Goal: Task Accomplishment & Management: Manage account settings

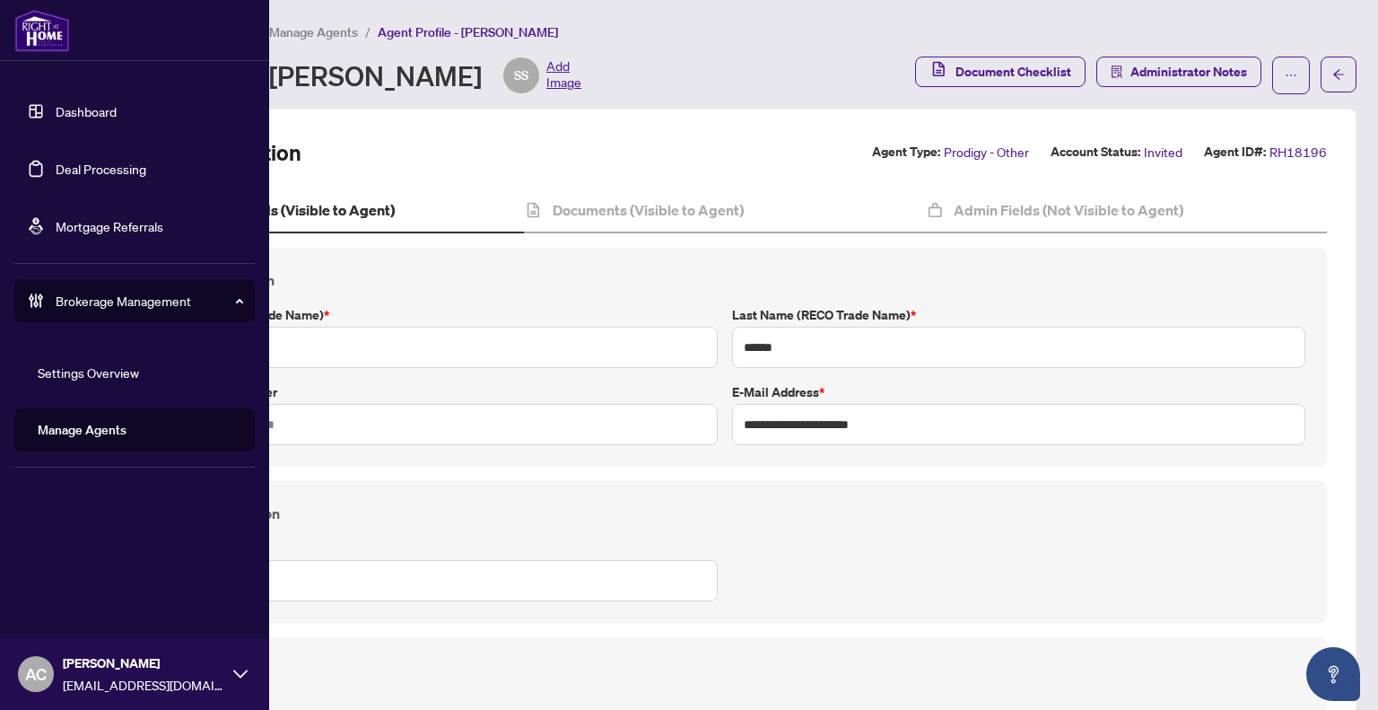
click at [68, 110] on link "Dashboard" at bounding box center [86, 111] width 61 height 16
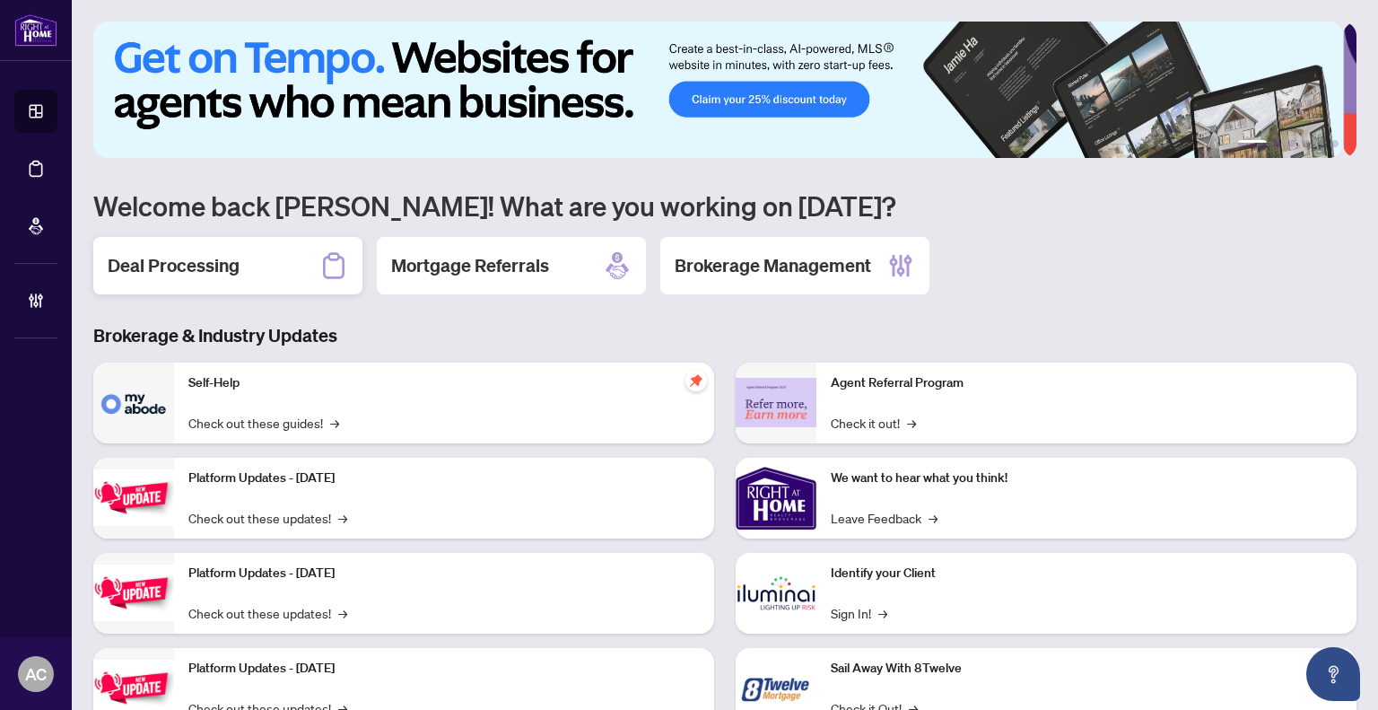
click at [197, 271] on h2 "Deal Processing" at bounding box center [174, 265] width 132 height 25
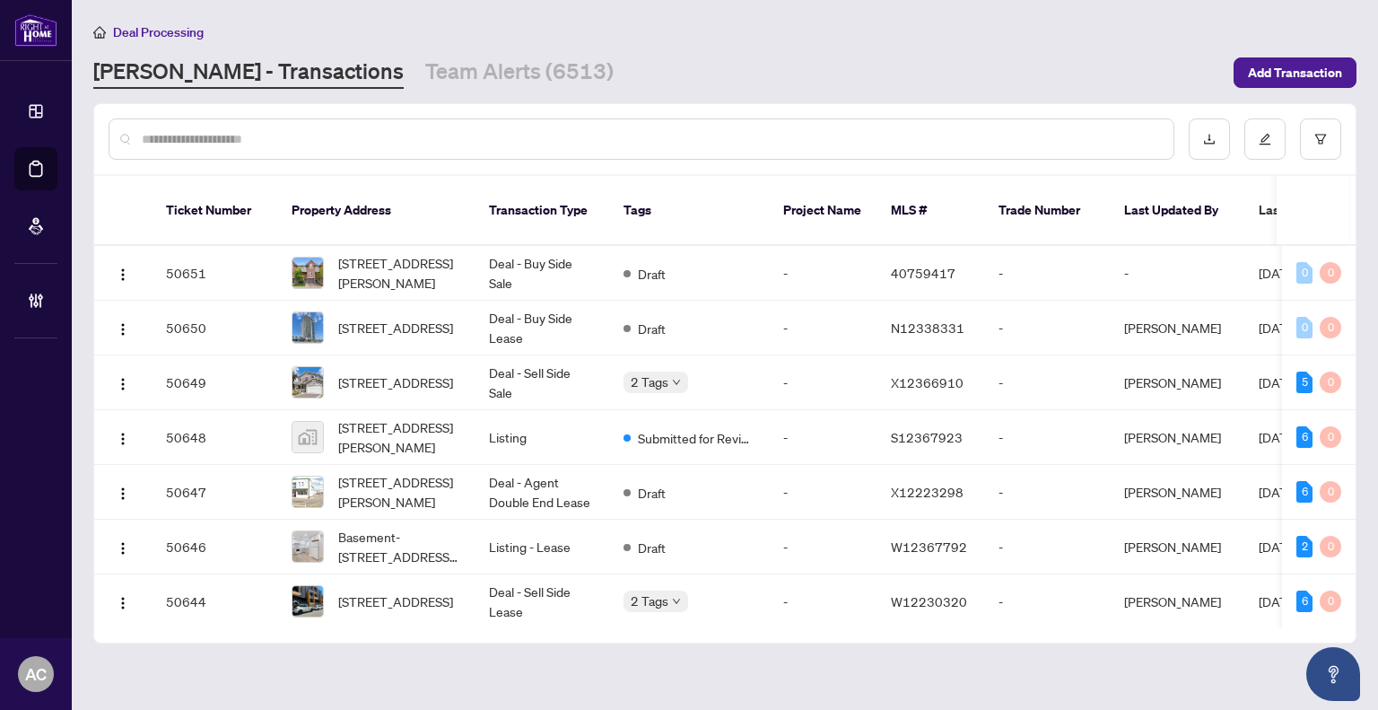
click at [349, 151] on div at bounding box center [642, 138] width 1066 height 41
click at [338, 134] on input "text" at bounding box center [650, 139] width 1017 height 20
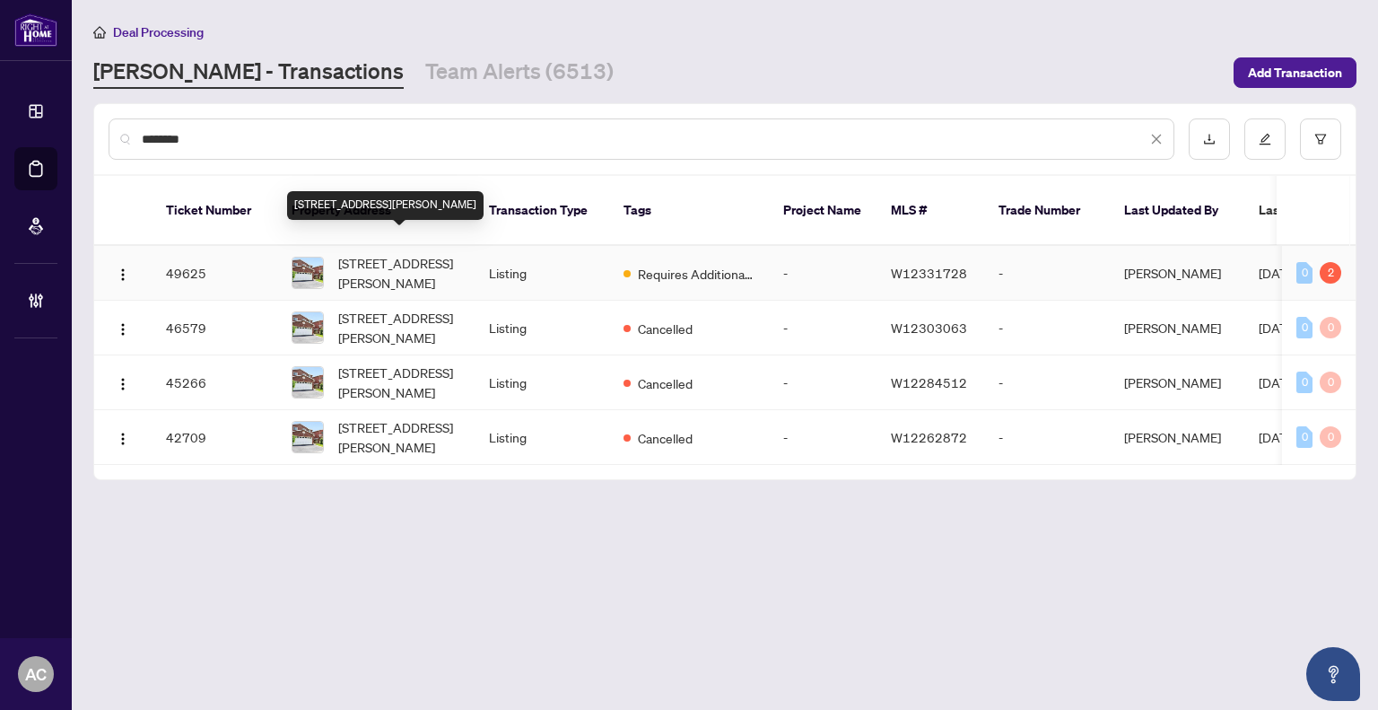
type input "********"
click at [404, 254] on span "[STREET_ADDRESS][PERSON_NAME]" at bounding box center [399, 272] width 122 height 39
